Goal: Contribute content

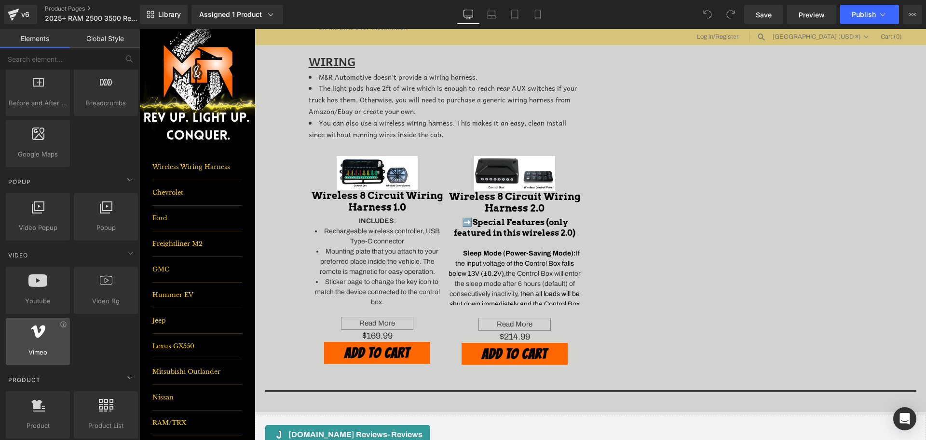
scroll to position [531, 0]
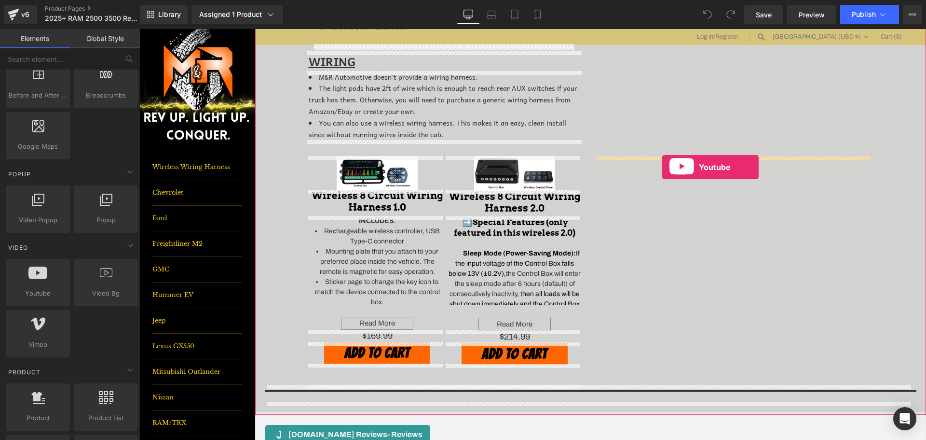
drag, startPoint x: 166, startPoint y: 317, endPoint x: 662, endPoint y: 167, distance: 518.5
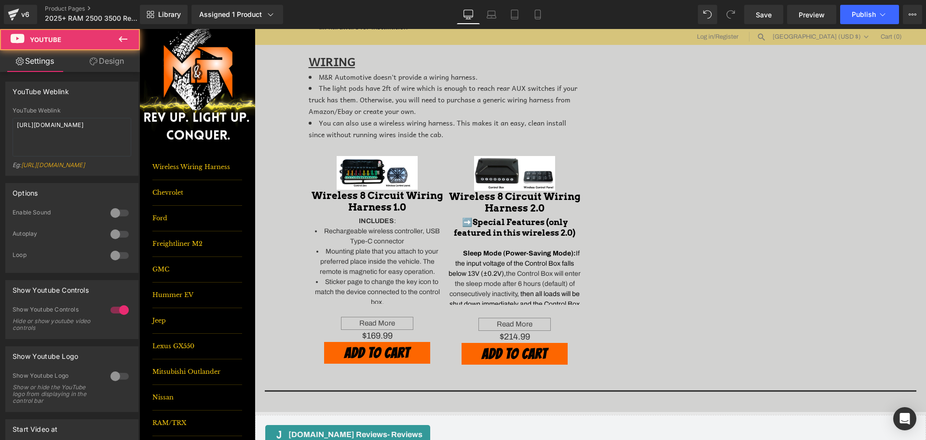
click at [122, 38] on icon at bounding box center [123, 39] width 12 height 12
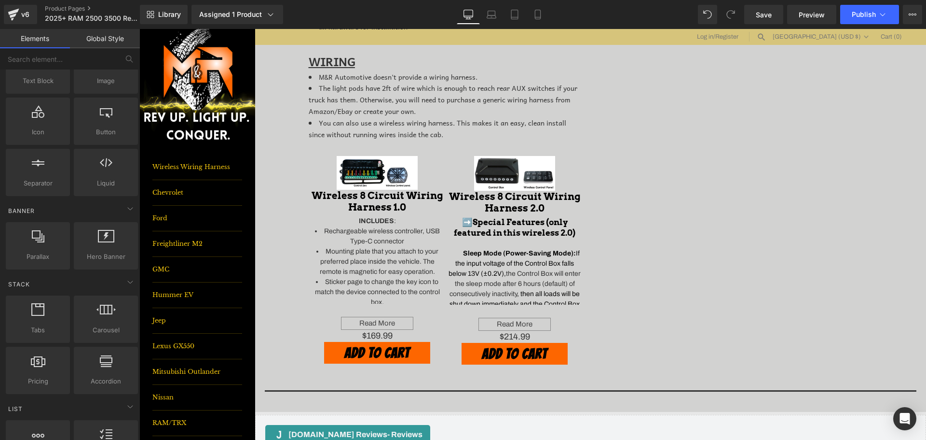
scroll to position [96, 0]
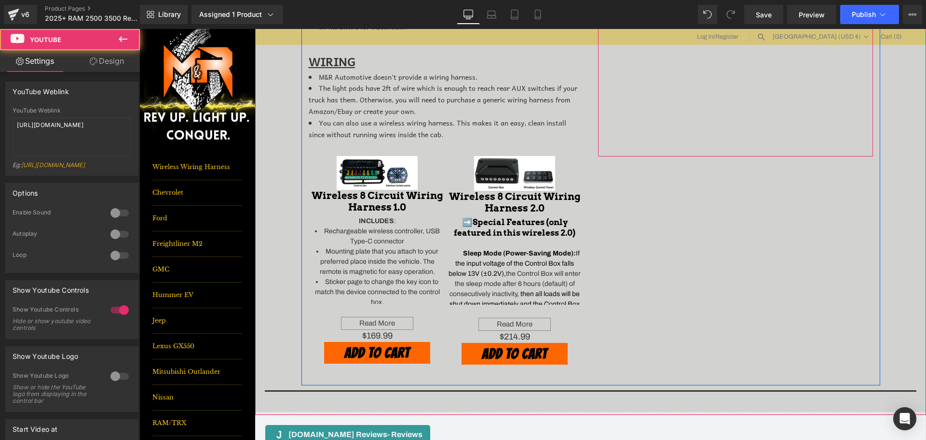
click at [771, 155] on div at bounding box center [735, 78] width 275 height 155
click at [729, 161] on div at bounding box center [735, 233] width 275 height 155
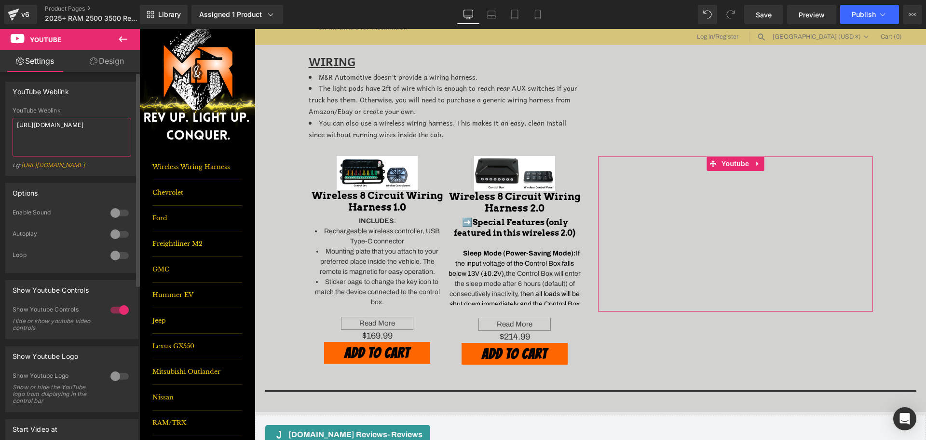
click at [49, 131] on textarea "[URL][DOMAIN_NAME]" at bounding box center [72, 137] width 119 height 39
paste textarea "[DOMAIN_NAME][URL]"
type textarea "[URL][DOMAIN_NAME]"
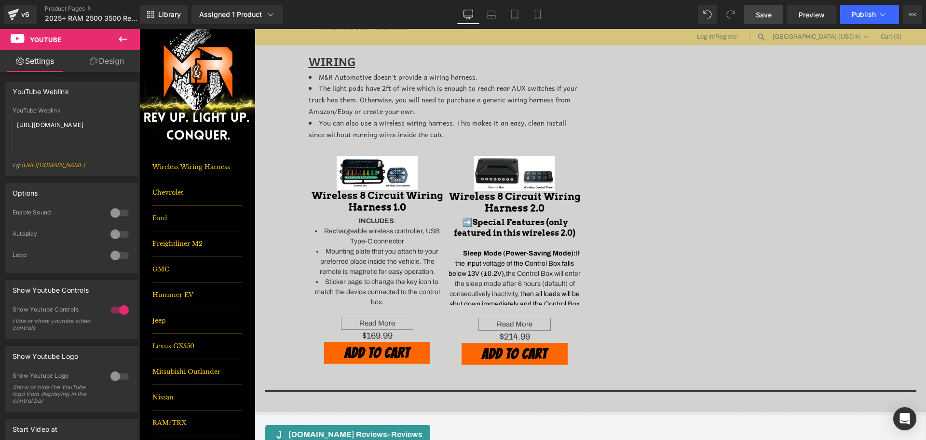
click at [763, 14] on span "Save" at bounding box center [764, 15] width 16 height 10
